Goal: Task Accomplishment & Management: Use online tool/utility

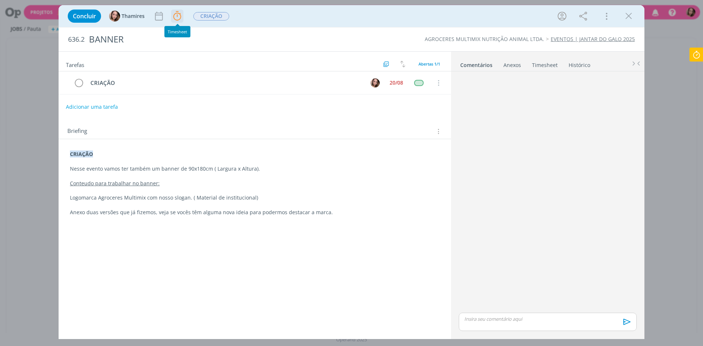
click at [183, 19] on button "dialog" at bounding box center [177, 16] width 12 height 12
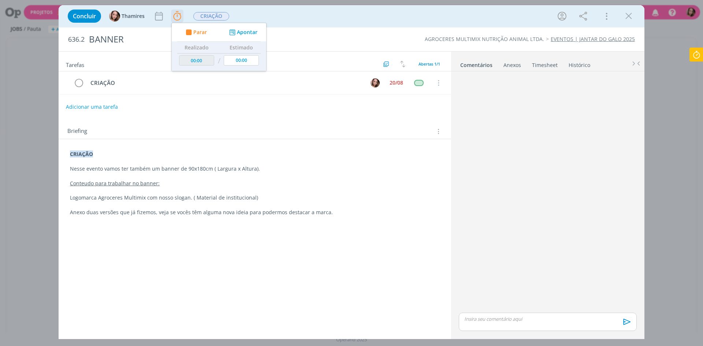
click at [202, 33] on span "Parar" at bounding box center [200, 32] width 14 height 5
type input "03:38:00"
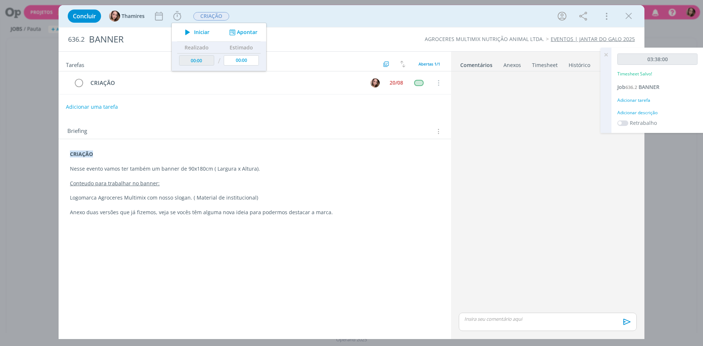
click at [593, 172] on div "dialog" at bounding box center [548, 192] width 184 height 237
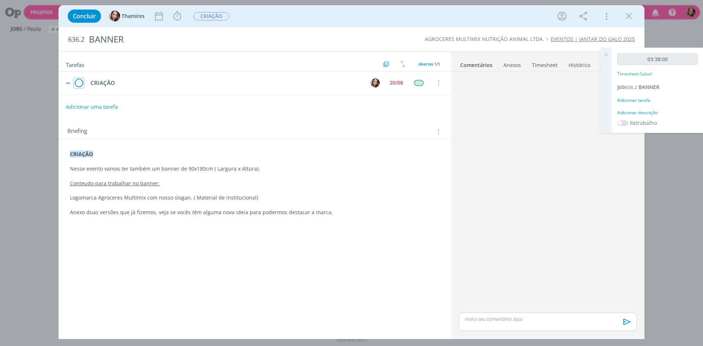
click at [82, 86] on icon "dialog" at bounding box center [79, 83] width 10 height 11
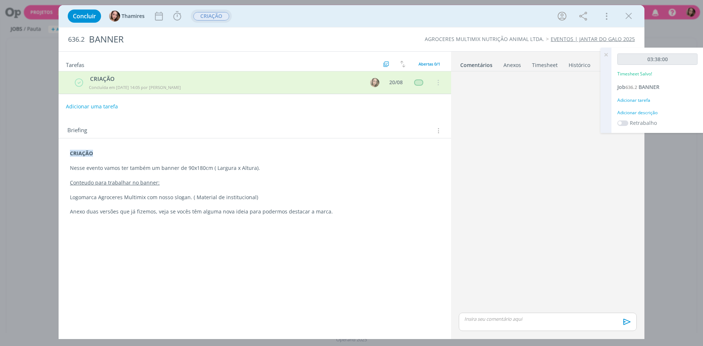
click at [203, 16] on span "CRIAÇÃO" at bounding box center [211, 16] width 36 height 8
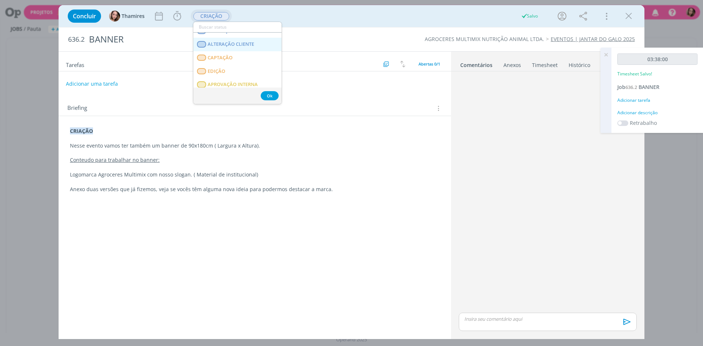
scroll to position [73, 0]
click at [228, 84] on span "APROVAÇÃO CLIENTE" at bounding box center [232, 87] width 48 height 6
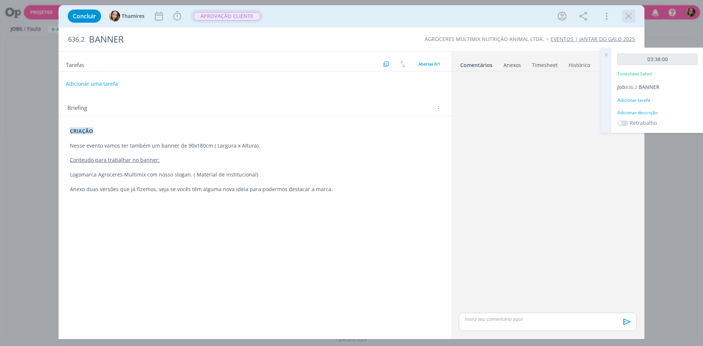
click at [631, 13] on icon "dialog" at bounding box center [628, 16] width 11 height 11
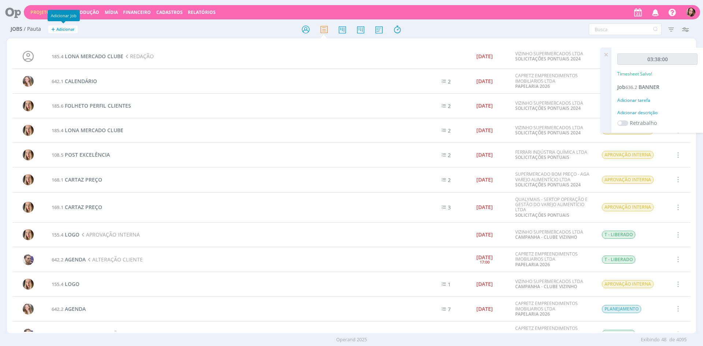
click at [44, 10] on link "Projetos" at bounding box center [41, 12] width 22 height 6
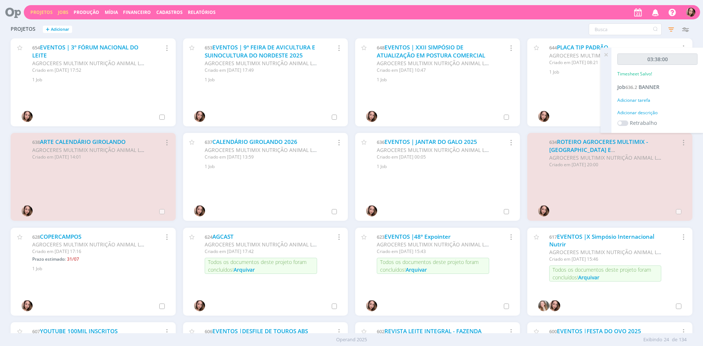
click at [64, 14] on link "Jobs" at bounding box center [63, 12] width 11 height 6
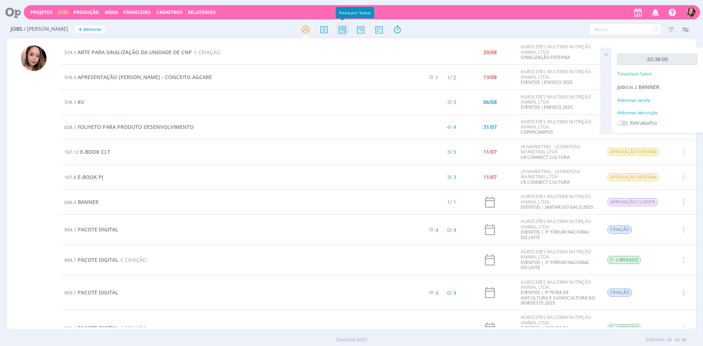
click at [346, 34] on icon at bounding box center [342, 29] width 13 height 14
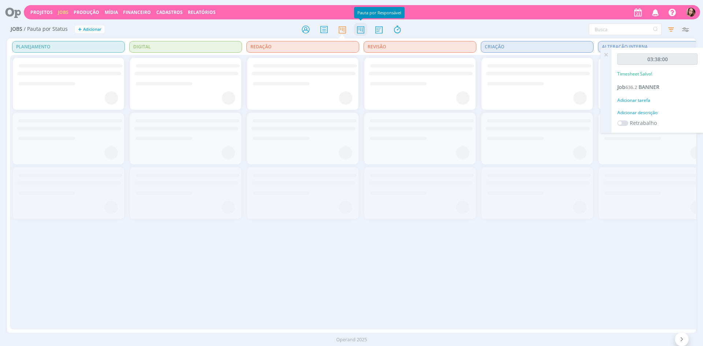
click at [361, 30] on icon at bounding box center [360, 29] width 13 height 14
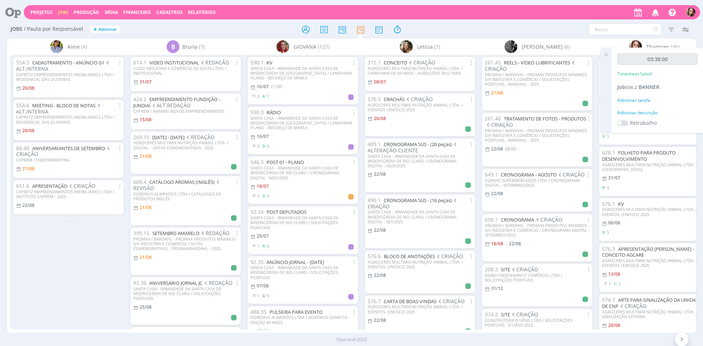
click at [607, 53] on icon at bounding box center [605, 55] width 13 height 14
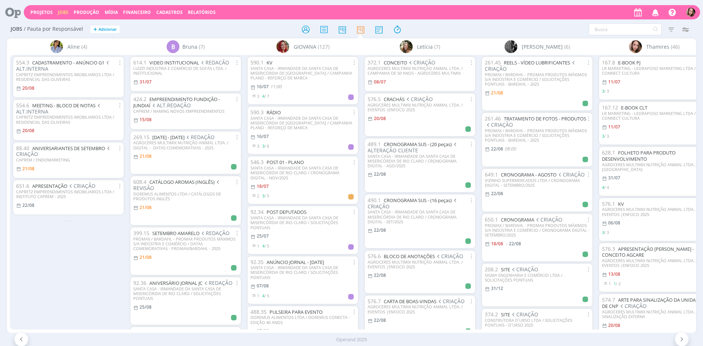
scroll to position [0, 20]
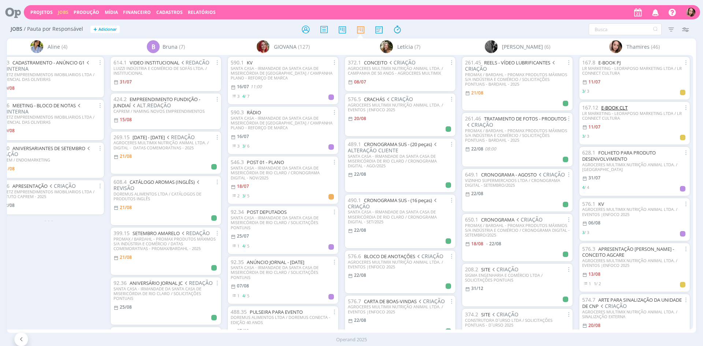
click at [615, 108] on link "E-BOOK CLT" at bounding box center [614, 107] width 26 height 7
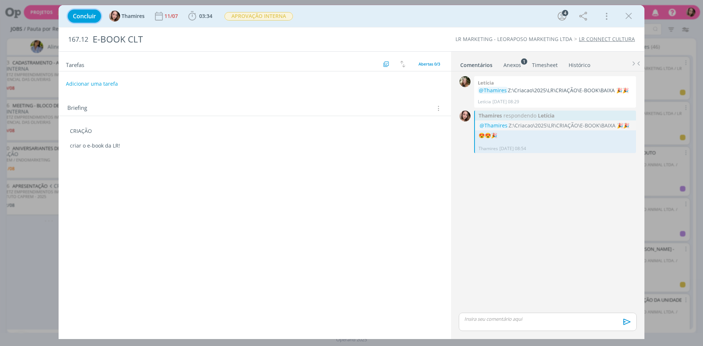
click at [96, 20] on button "Concluir" at bounding box center [84, 16] width 33 height 13
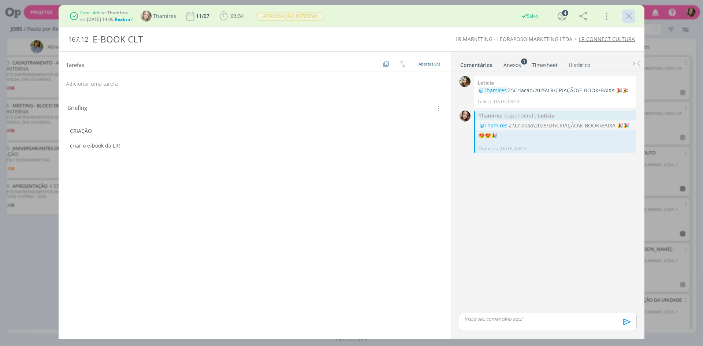
click at [633, 17] on icon "dialog" at bounding box center [628, 16] width 11 height 11
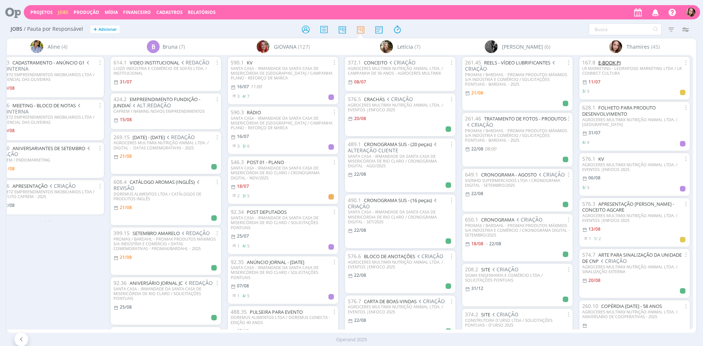
click at [616, 62] on link "E-BOOK PJ" at bounding box center [609, 62] width 22 height 7
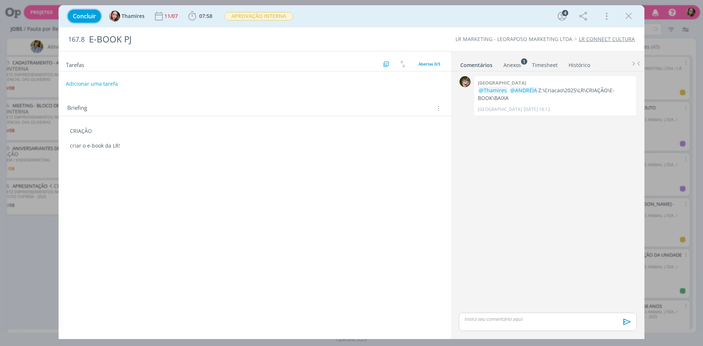
click at [87, 13] on span "Concluir" at bounding box center [84, 16] width 23 height 6
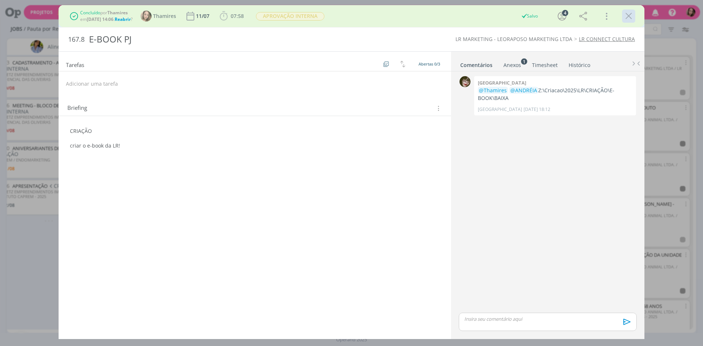
click at [624, 18] on icon "dialog" at bounding box center [628, 16] width 11 height 11
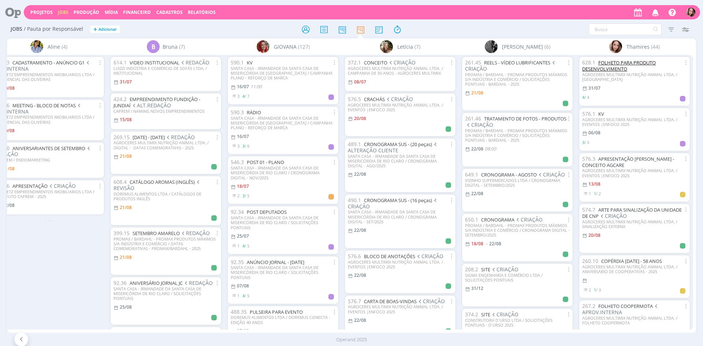
click at [620, 69] on link "FOLHETO PARA PRODUTO DESENVOLVIMENTO" at bounding box center [619, 65] width 74 height 13
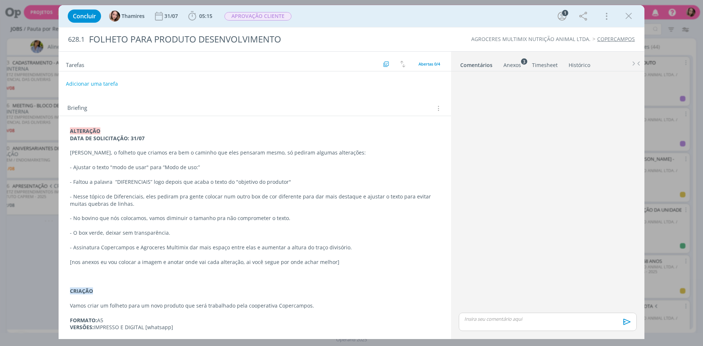
scroll to position [106, 0]
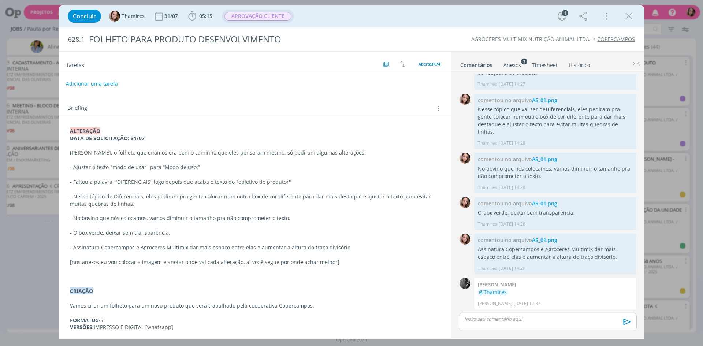
click at [257, 15] on span "APROVAÇÃO CLIENTE" at bounding box center [257, 16] width 67 height 8
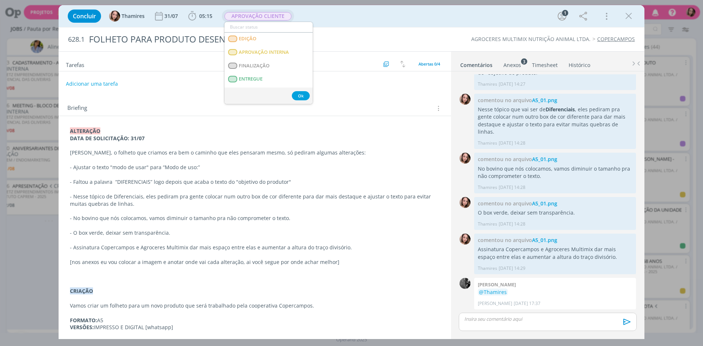
scroll to position [110, 0]
click at [260, 76] on span "ENTREGUE" at bounding box center [251, 77] width 24 height 6
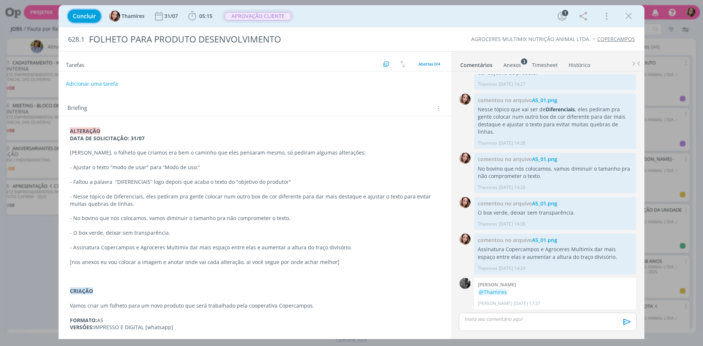
click at [85, 13] on span "Concluir" at bounding box center [84, 16] width 23 height 6
click at [92, 18] on span "Concluir" at bounding box center [84, 16] width 23 height 6
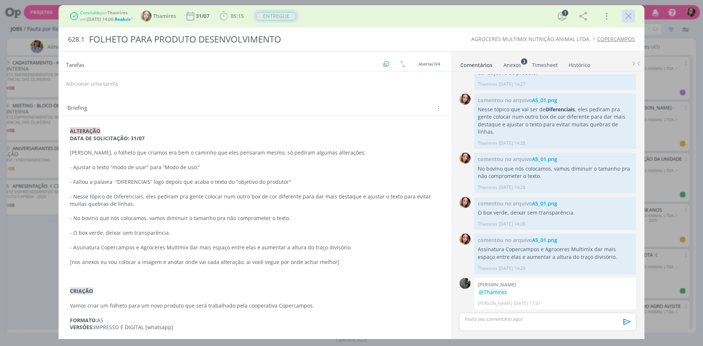
click at [626, 17] on icon "dialog" at bounding box center [628, 16] width 11 height 11
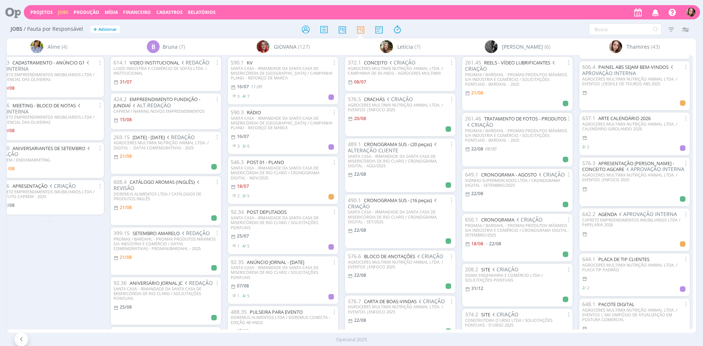
scroll to position [976, 0]
click at [49, 10] on link "Projetos" at bounding box center [41, 12] width 22 height 6
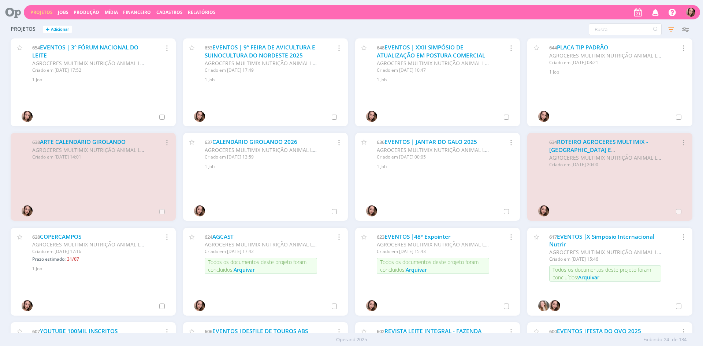
click at [75, 48] on link "EVENTOS | 3º FÓRUM NACIONAL DO LEITE" at bounding box center [85, 52] width 106 height 16
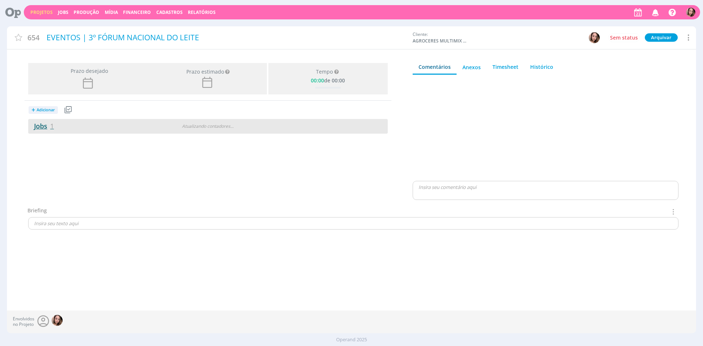
click at [44, 123] on link "Jobs 1" at bounding box center [41, 126] width 26 height 9
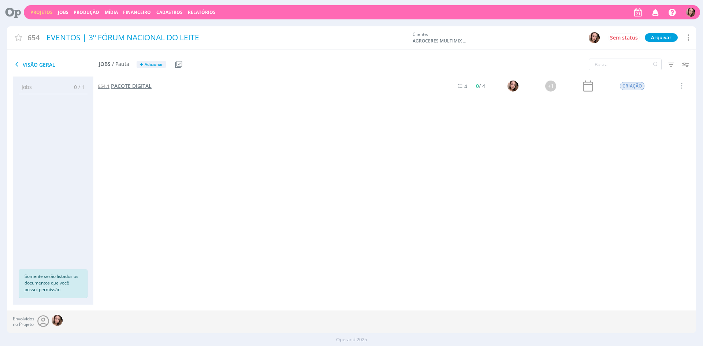
click at [133, 87] on span "PACOTE DIGITAL" at bounding box center [131, 85] width 41 height 7
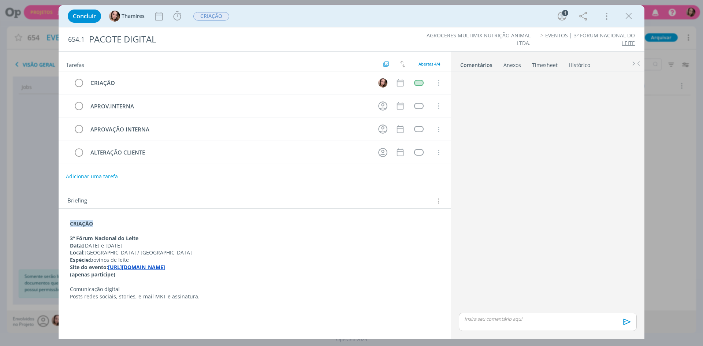
click at [90, 252] on p "Local: [GEOGRAPHIC_DATA] / [GEOGRAPHIC_DATA]" at bounding box center [255, 252] width 370 height 7
click at [182, 21] on icon "dialog" at bounding box center [177, 16] width 11 height 11
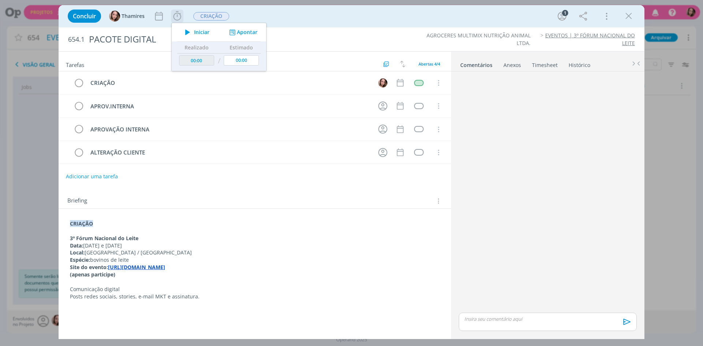
click at [201, 30] on span "Iniciar" at bounding box center [201, 32] width 15 height 5
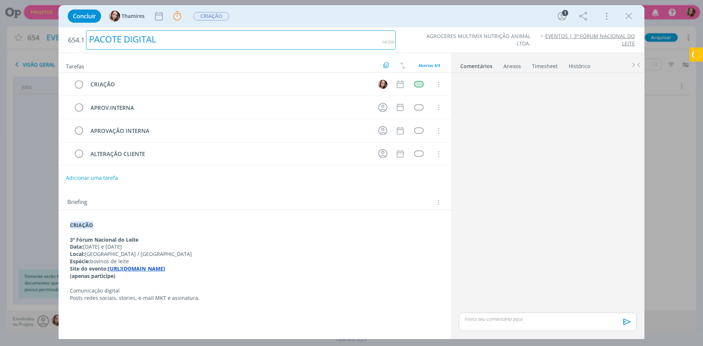
click at [291, 40] on div "PACOTE DIGITAL" at bounding box center [241, 39] width 310 height 19
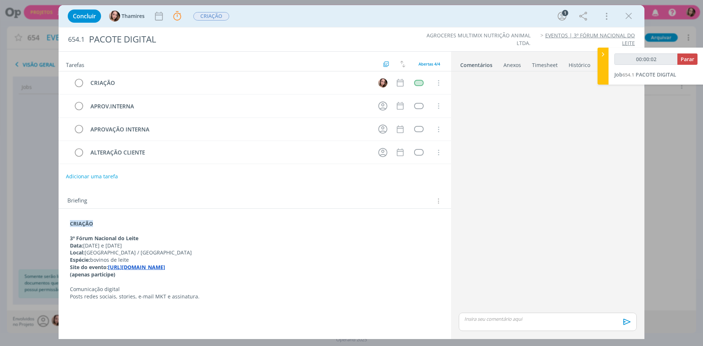
click at [407, 35] on ul "AGROCERES MULTIMIX NUTRIÇÃO ANIMAL LTDA. EVENTOS | 3º FÓRUM NACIONAL DO LEITE" at bounding box center [519, 39] width 232 height 15
click at [98, 297] on p "Posts redes sociais, stories, e-mail MKT e assinatura." at bounding box center [255, 296] width 370 height 7
click at [165, 270] on strong "[URL][DOMAIN_NAME]" at bounding box center [136, 267] width 57 height 7
click at [165, 278] on link "[URL][DOMAIN_NAME]" at bounding box center [158, 282] width 55 height 10
click at [85, 254] on strong "Local:" at bounding box center [77, 252] width 15 height 7
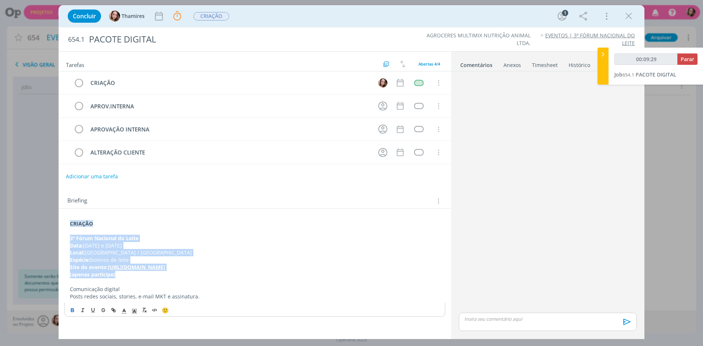
drag, startPoint x: 68, startPoint y: 239, endPoint x: 124, endPoint y: 271, distance: 64.4
click at [120, 274] on div "CRIAÇÃO 3º Fórum Nacional do Leite Data: [DATE] e [DATE] Local: [GEOGRAPHIC_DAT…" at bounding box center [254, 259] width 381 height 85
copy div "3º Fórum Nacional do Leite Data: [DATE] e [DATE] Local: [GEOGRAPHIC_DATA] / [GE…"
type input "00:42:48"
click at [686, 58] on span "Parar" at bounding box center [688, 59] width 14 height 7
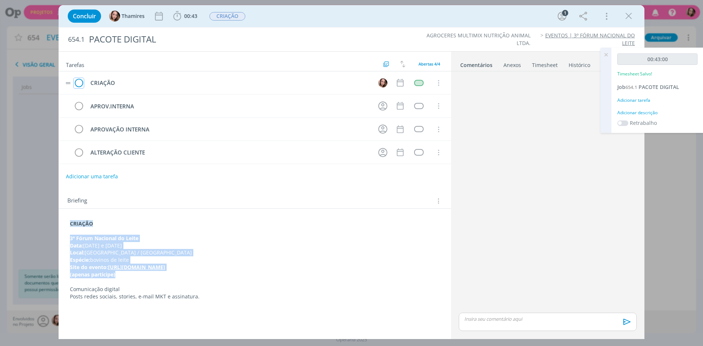
click at [81, 87] on icon "dialog" at bounding box center [79, 83] width 10 height 11
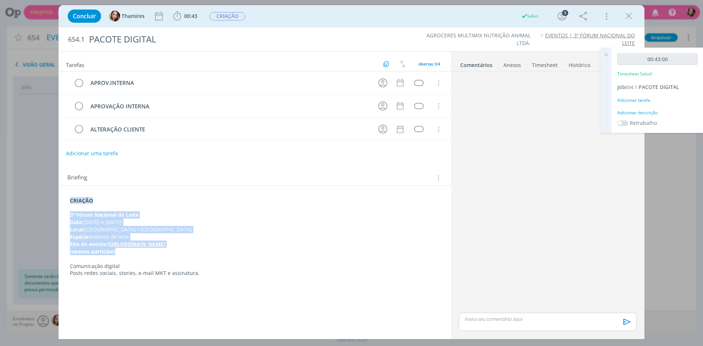
click at [528, 321] on p "dialog" at bounding box center [548, 319] width 166 height 7
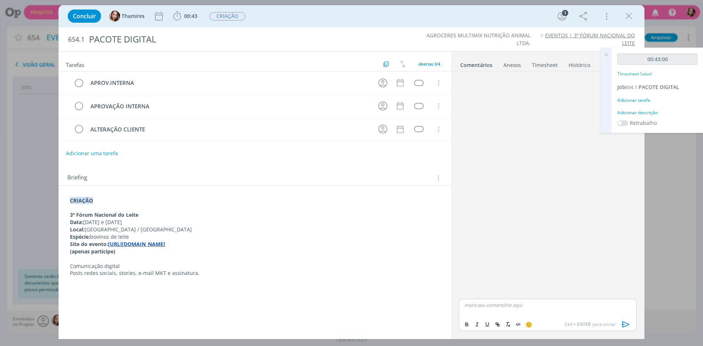
click at [503, 307] on p "dialog" at bounding box center [548, 305] width 166 height 7
click at [627, 321] on icon "dialog" at bounding box center [626, 324] width 11 height 11
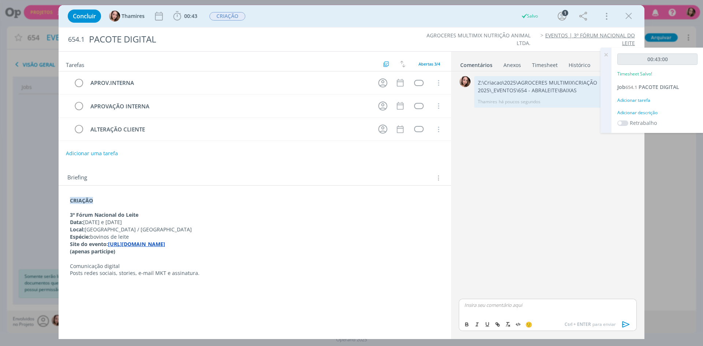
click at [604, 55] on icon at bounding box center [605, 55] width 13 height 14
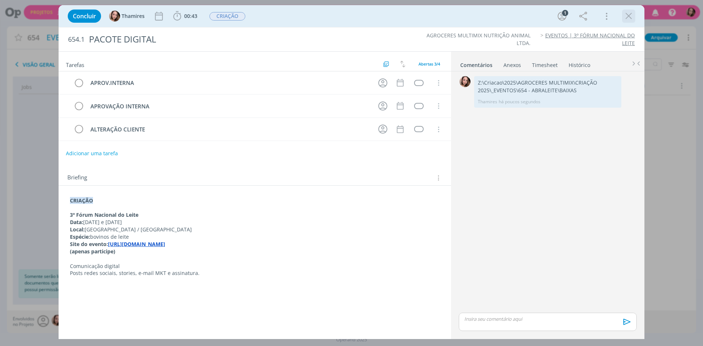
click at [632, 21] on icon "dialog" at bounding box center [628, 16] width 11 height 11
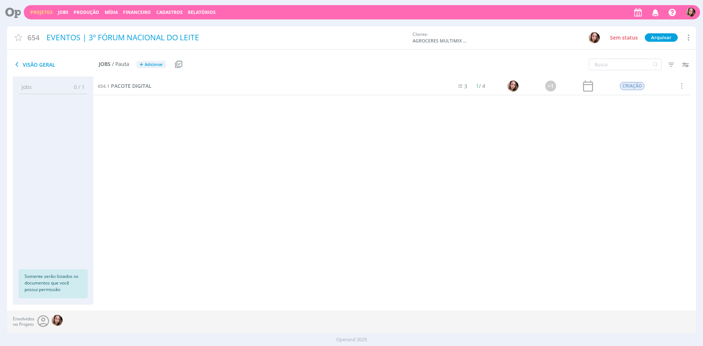
click at [38, 11] on link "Projetos" at bounding box center [41, 12] width 22 height 6
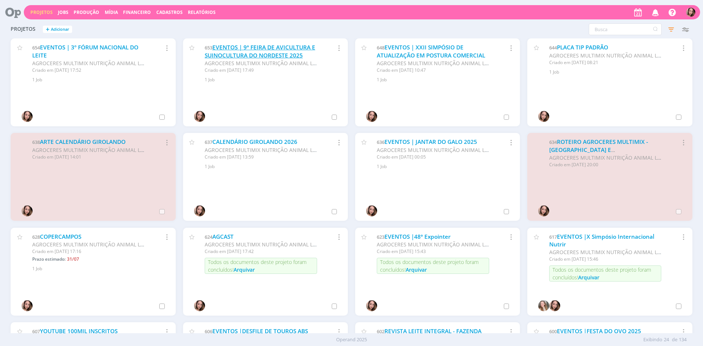
click at [235, 51] on link "EVENTOS | 9ª FEIRA DE AVICULTURA E SUINOCULTURA DO NORDESTE 2025" at bounding box center [260, 52] width 111 height 16
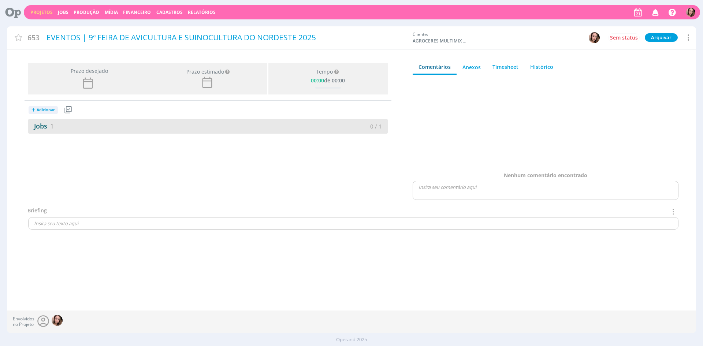
click at [41, 126] on link "Jobs 1" at bounding box center [41, 126] width 26 height 9
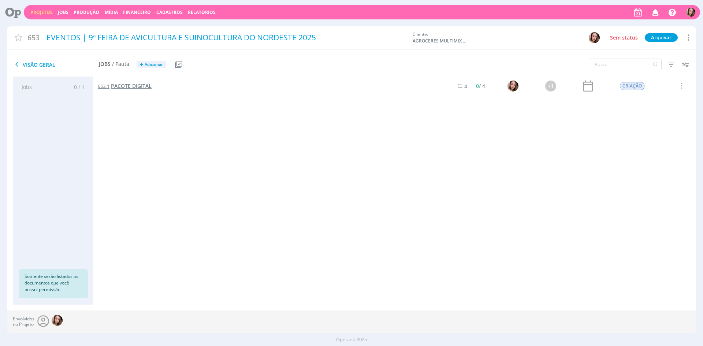
click at [111, 87] on link "653.1 PACOTE DIGITAL" at bounding box center [125, 86] width 54 height 8
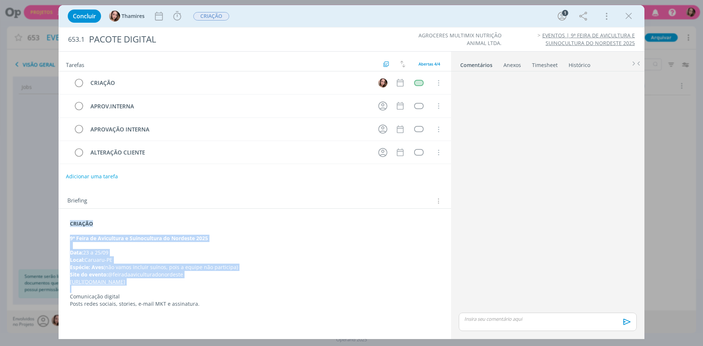
drag, startPoint x: 67, startPoint y: 239, endPoint x: 347, endPoint y: 287, distance: 283.8
click at [347, 287] on div "CRIAÇÃO 9ª Feira de Avicultura e Suinocultura do Nordeste 2025 Data: 23 a 25/09…" at bounding box center [254, 263] width 381 height 93
copy div "9ª Feira de Avicultura e Suinocultura do Nordeste 2025 Data: 23 a 25/09 Local: …"
click at [175, 14] on icon "dialog" at bounding box center [177, 16] width 11 height 11
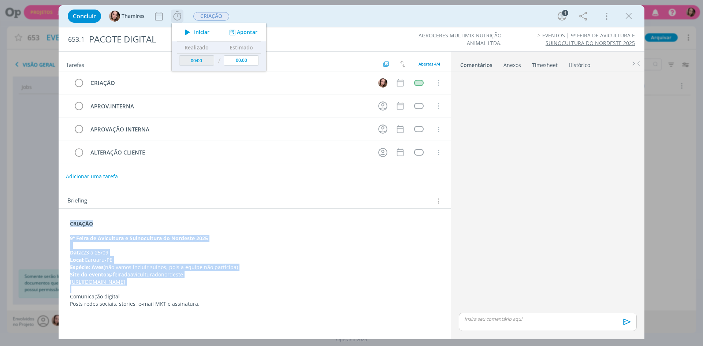
click at [198, 33] on span "Iniciar" at bounding box center [201, 32] width 15 height 5
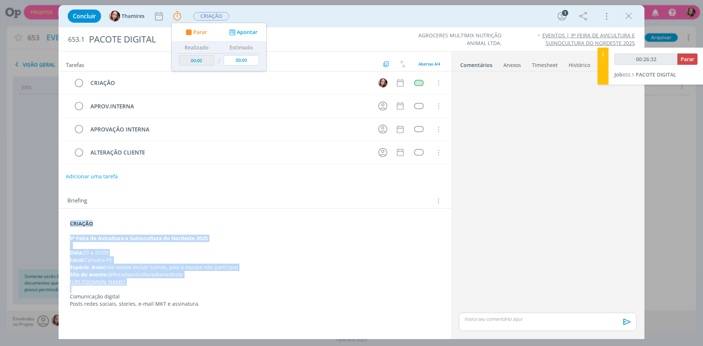
click at [179, 268] on p "Espécie: Aves (não vamos incluir suínos, pois a equipe não participa)" at bounding box center [255, 267] width 370 height 7
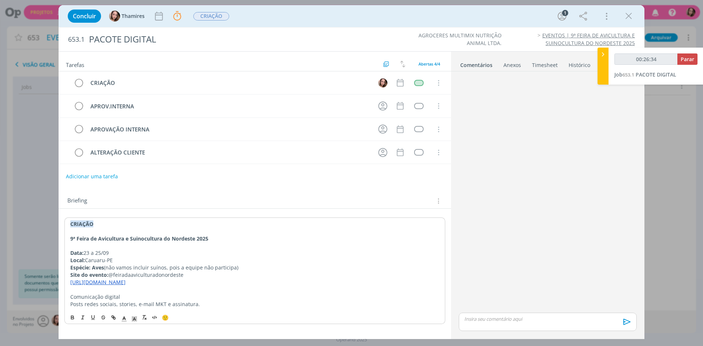
type input "00:26:35"
click at [684, 55] on button "Parar" at bounding box center [687, 58] width 20 height 11
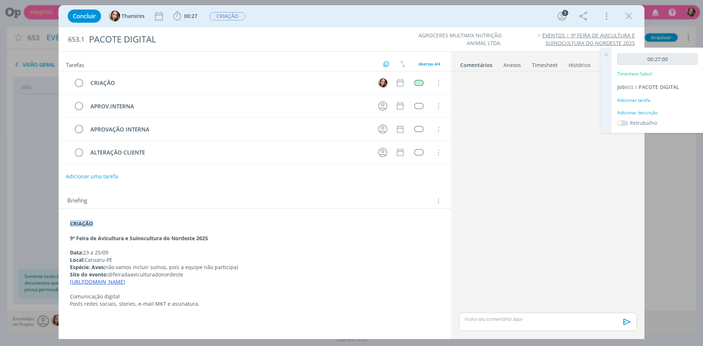
click at [523, 322] on p "dialog" at bounding box center [548, 319] width 166 height 7
drag, startPoint x: 523, startPoint y: 322, endPoint x: 499, endPoint y: 310, distance: 26.9
click at [628, 327] on icon "dialog" at bounding box center [626, 324] width 11 height 11
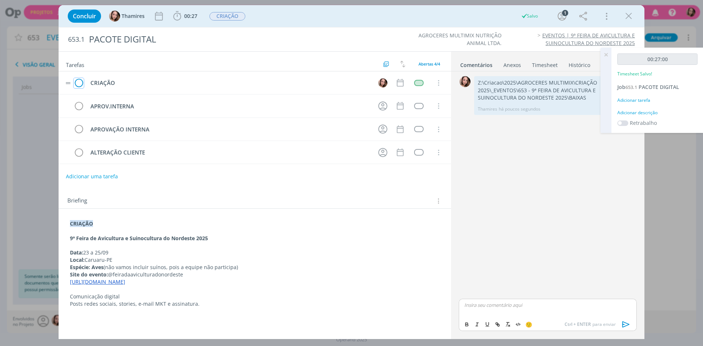
click at [81, 85] on icon "dialog" at bounding box center [79, 83] width 10 height 11
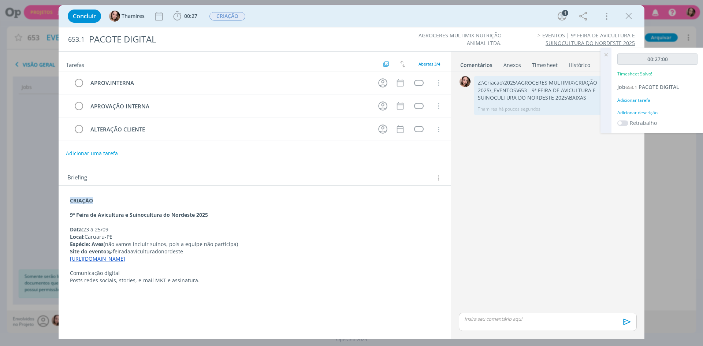
click at [522, 249] on div "0 Z:\Criacao\2025\AGROCERES MULTIMIX\CRIAÇÃO 2025\_EVENTOS\653 - 9ª FEIRA DE AV…" at bounding box center [548, 192] width 184 height 237
click at [608, 56] on icon at bounding box center [605, 55] width 13 height 14
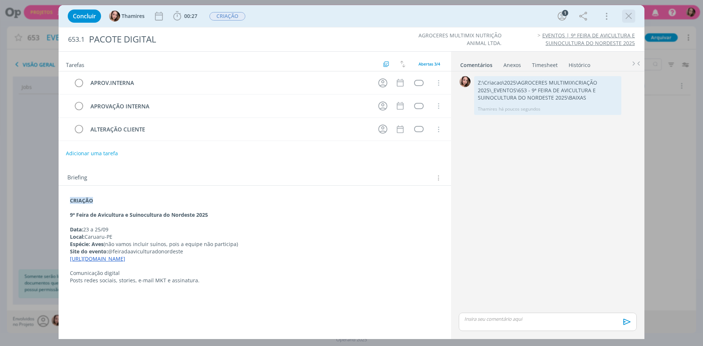
click at [623, 16] on icon "dialog" at bounding box center [628, 16] width 11 height 11
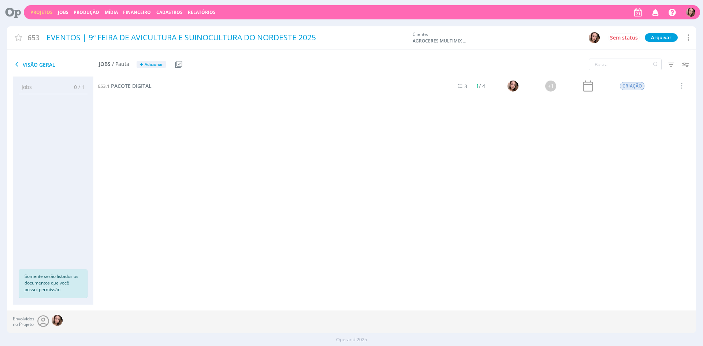
click at [46, 14] on link "Projetos" at bounding box center [41, 12] width 22 height 6
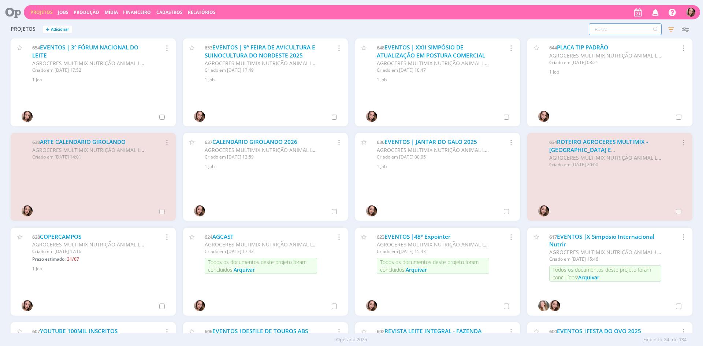
click at [617, 30] on input "text" at bounding box center [625, 29] width 73 height 12
type input "574"
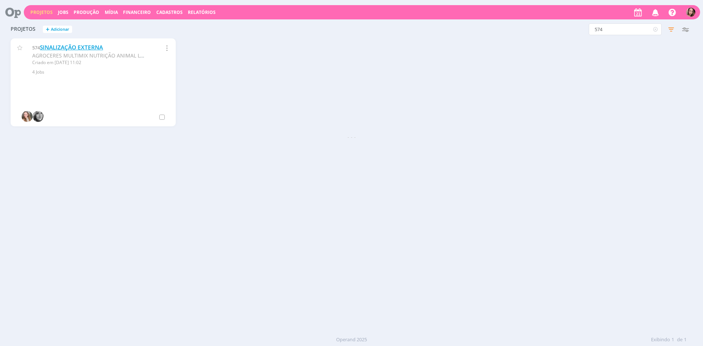
click at [93, 50] on link "SINALIZAÇÃO EXTERNA" at bounding box center [71, 48] width 63 height 8
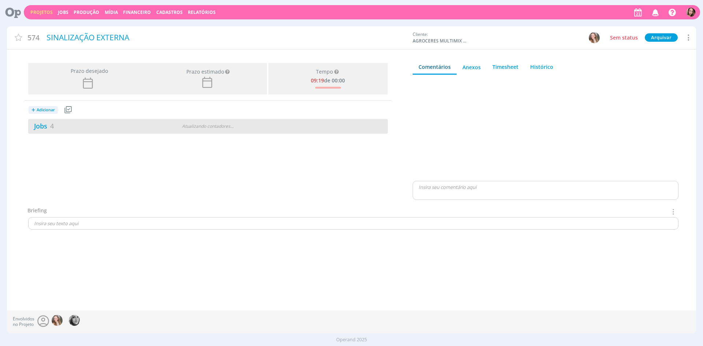
click at [104, 133] on div "Jobs 4 Atualizando contadores . . ." at bounding box center [208, 126] width 360 height 15
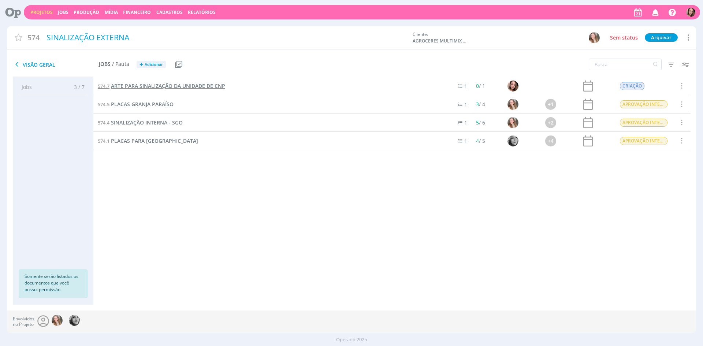
click at [197, 86] on span "ARTE PARA SINALIZAÇÃO DA UNIDADE DE CNP" at bounding box center [168, 85] width 114 height 7
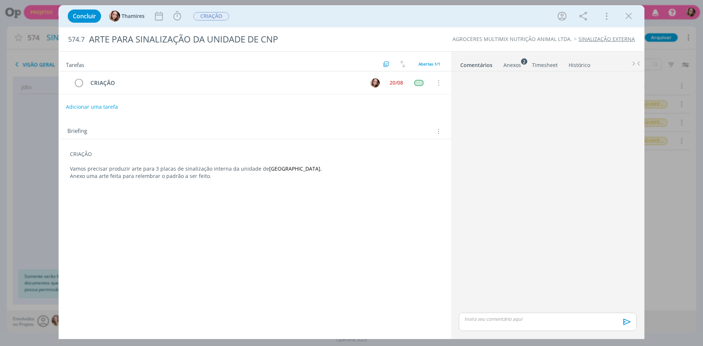
click at [514, 66] on div "Anexos 2" at bounding box center [512, 65] width 18 height 7
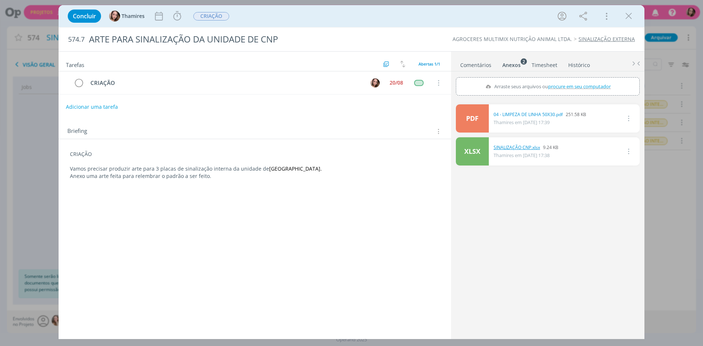
click at [527, 149] on link "SINALIZAÇÃO CNP.xlsx" at bounding box center [517, 147] width 47 height 7
click at [659, 208] on div "Concluir Thamires Iniciar Apontar Data * [DATE] Horas * 00:00 Tarefa Selecione …" at bounding box center [351, 173] width 703 height 346
click at [528, 112] on link "04 - LIMPEZA DE LINHA 50X30.pdf" at bounding box center [528, 114] width 69 height 7
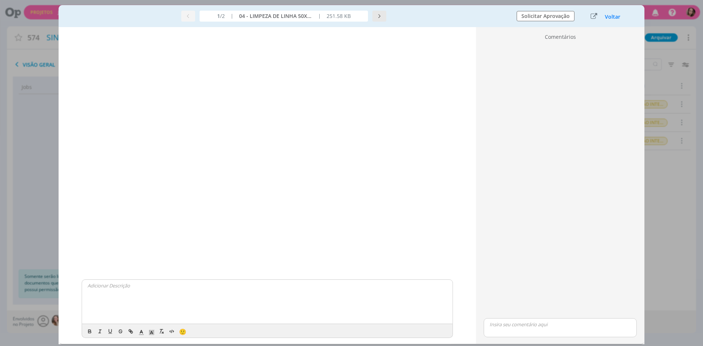
click at [376, 15] on button "dialog" at bounding box center [379, 16] width 14 height 11
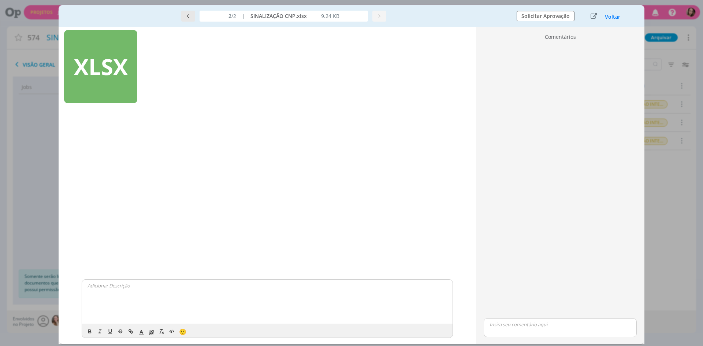
click at [188, 15] on icon "dialog" at bounding box center [188, 16] width 5 height 5
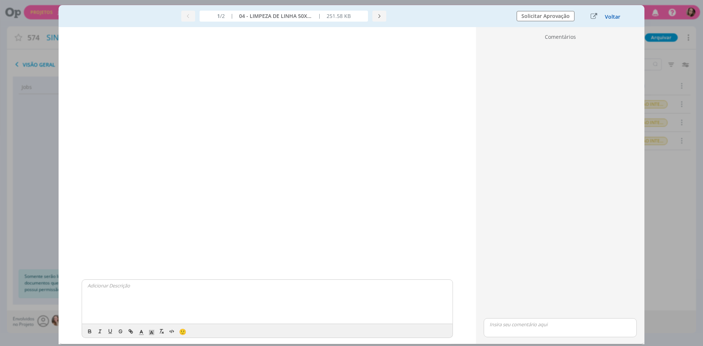
click at [612, 14] on button "Voltar" at bounding box center [613, 17] width 16 height 6
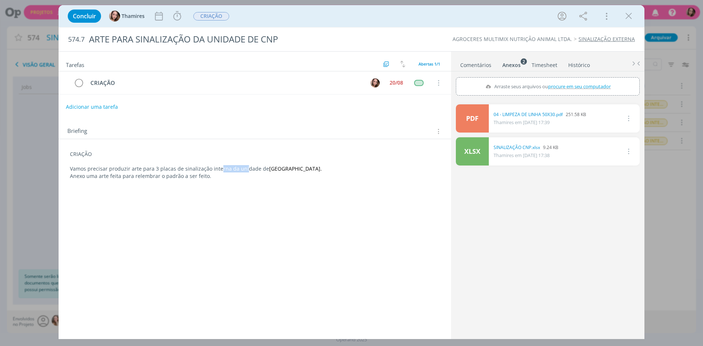
drag, startPoint x: 218, startPoint y: 171, endPoint x: 243, endPoint y: 171, distance: 24.9
click at [243, 171] on p "Vamos precisar produzir arte para 3 placas de sinalização interna da unidade de…" at bounding box center [255, 168] width 370 height 7
click at [243, 179] on p "Anexo uma arte feita para relembrar o padrão a ser feito." at bounding box center [254, 176] width 369 height 7
click at [535, 113] on link "04 - LIMPEZA DE LINHA 50X30.pdf" at bounding box center [528, 114] width 69 height 7
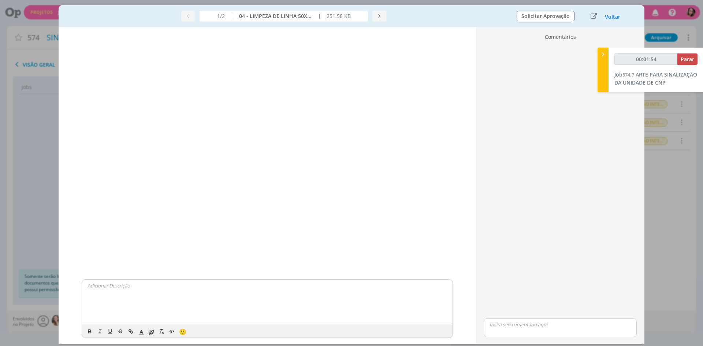
type input "00:02:54"
